Goal: Information Seeking & Learning: Learn about a topic

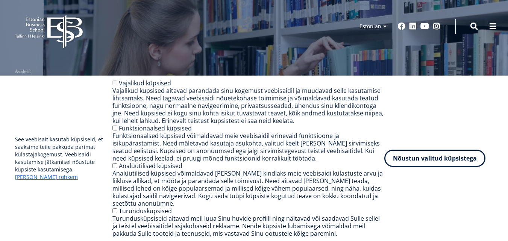
click at [476, 27] on span at bounding box center [475, 27] width 8 height 8
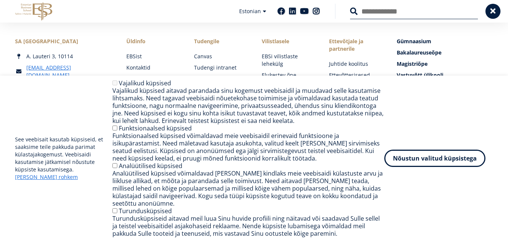
click at [407, 13] on input "Otsing" at bounding box center [414, 11] width 128 height 16
drag, startPoint x: 407, startPoint y: 13, endPoint x: 59, endPoint y: 105, distance: 359.8
click at [59, 105] on div "See veebisait kasutab küpsiseid, et saaksime teile pakkuda parimat külastajakog…" at bounding box center [254, 158] width 478 height 158
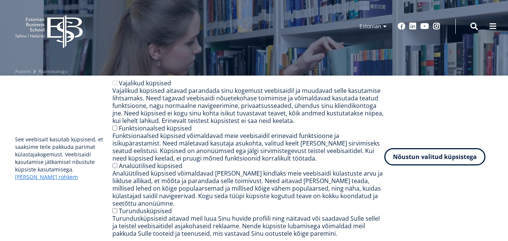
click at [411, 159] on button "Nõustun valitud küpsistega" at bounding box center [434, 156] width 101 height 17
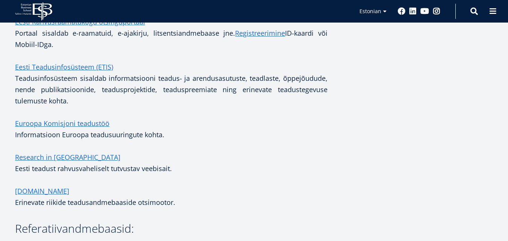
scroll to position [272, 0]
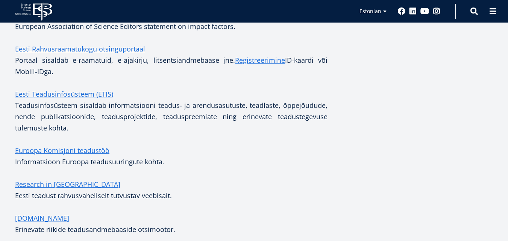
click at [202, 77] on p "Eesti Rahvusraamatukogu otsinguportaal Portaal sisaldab e-raamatuid, e-ajakirju…" at bounding box center [171, 60] width 313 height 34
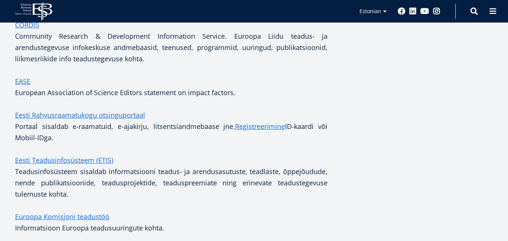
scroll to position [197, 0]
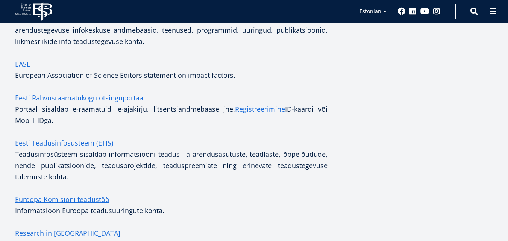
click at [77, 143] on link "Eesti Teadusinfosüsteem (ETIS)" at bounding box center [64, 142] width 98 height 11
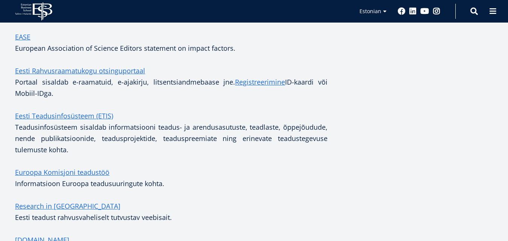
scroll to position [225, 0]
click at [74, 172] on link "Euroopa Komisjoni teadustöö" at bounding box center [62, 171] width 94 height 11
